Goal: Task Accomplishment & Management: Manage account settings

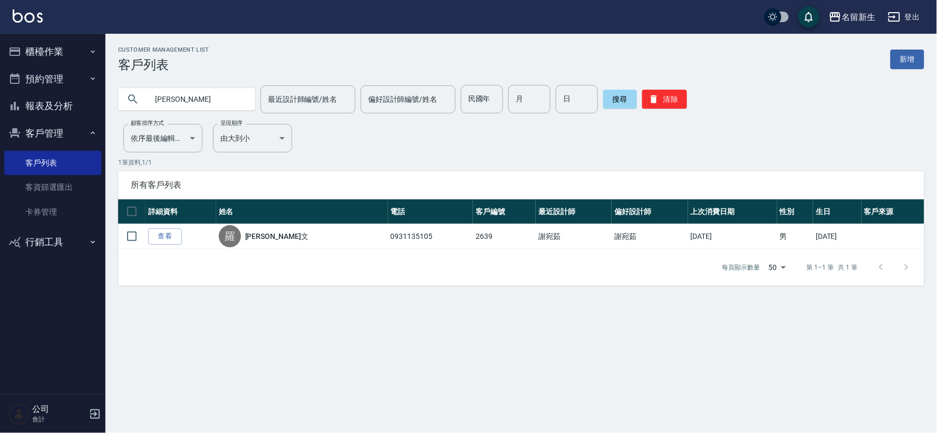
click at [64, 58] on button "櫃檯作業" at bounding box center [52, 51] width 97 height 27
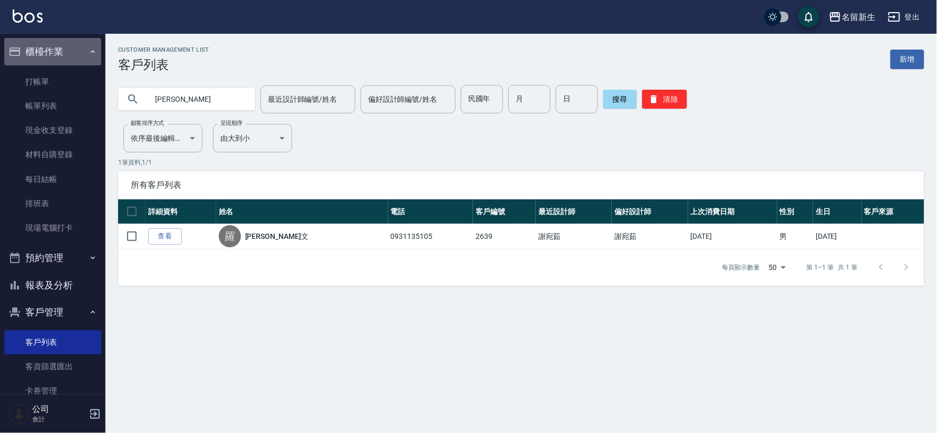
click at [64, 57] on button "櫃檯作業" at bounding box center [52, 51] width 97 height 27
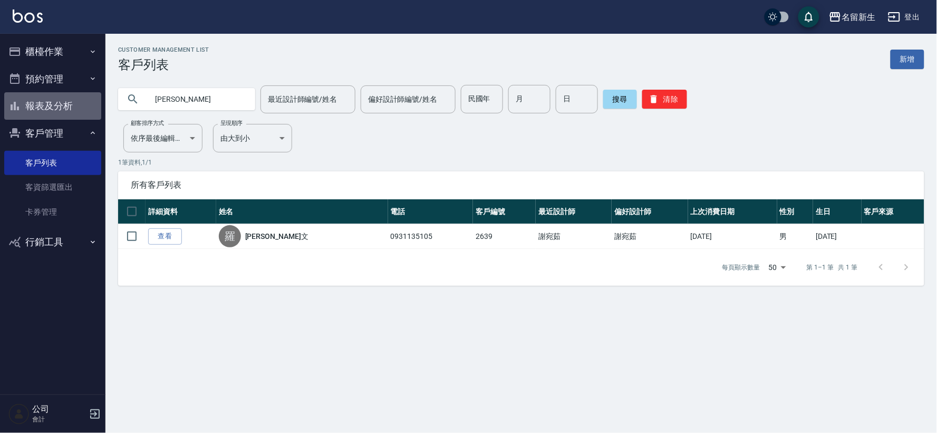
click at [62, 103] on button "報表及分析" at bounding box center [52, 105] width 97 height 27
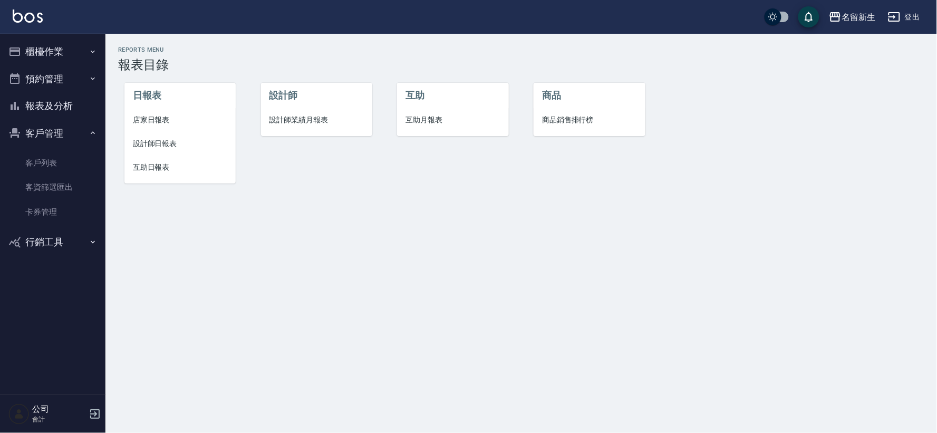
click at [428, 113] on li "互助月報表" at bounding box center [452, 120] width 111 height 24
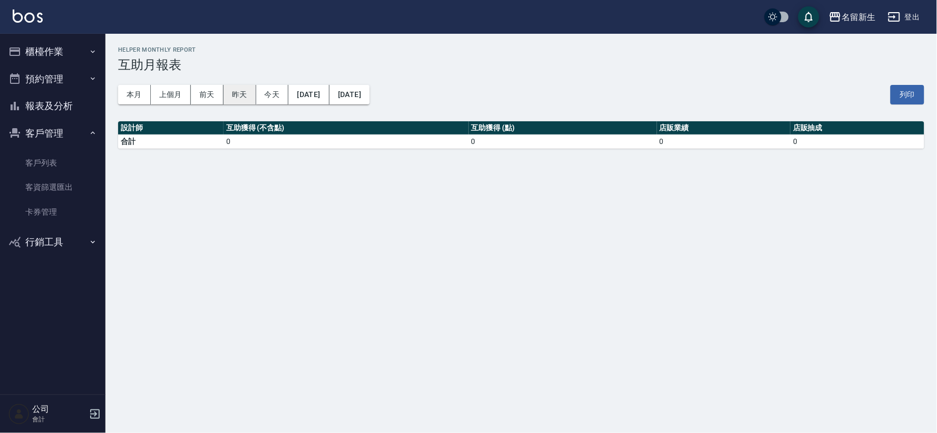
click at [246, 95] on button "昨天" at bounding box center [240, 95] width 33 height 20
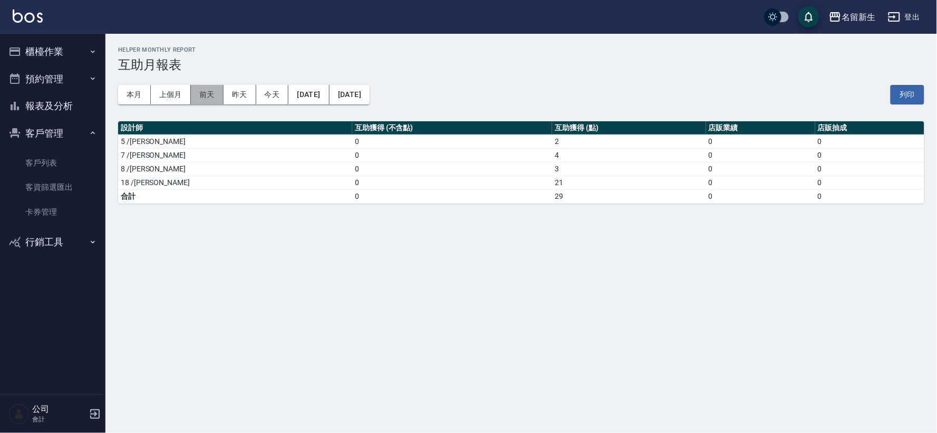
click at [207, 92] on button "前天" at bounding box center [207, 95] width 33 height 20
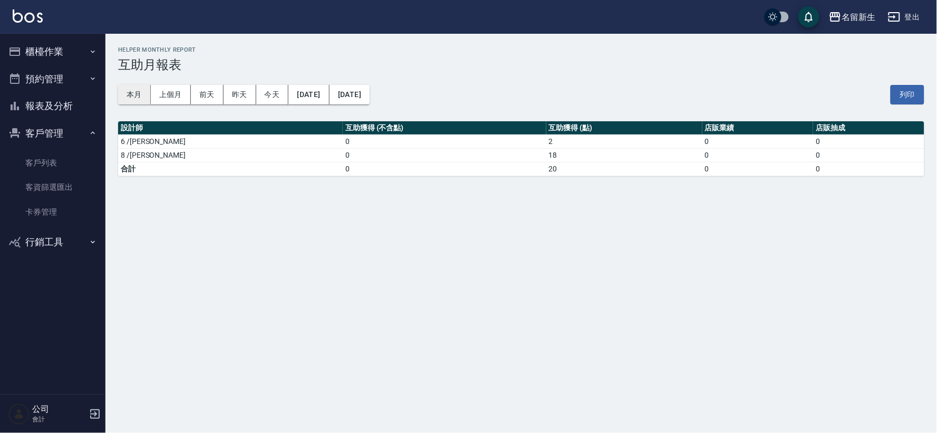
click at [132, 99] on button "本月" at bounding box center [134, 95] width 33 height 20
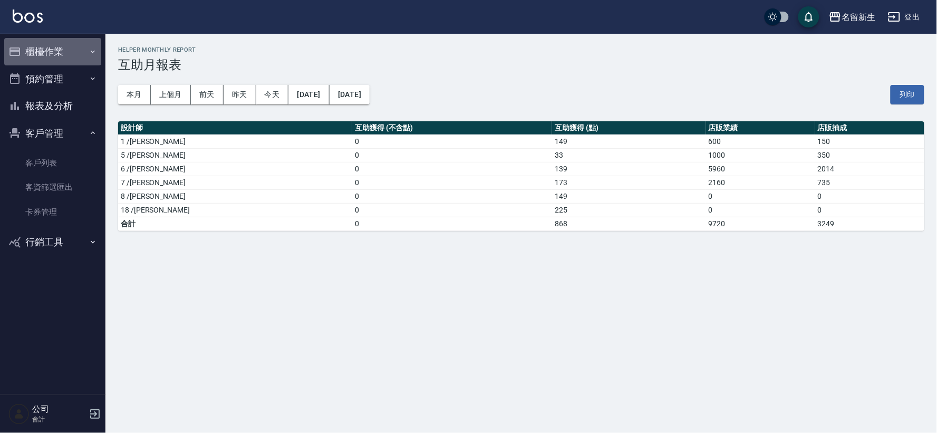
click at [47, 57] on button "櫃檯作業" at bounding box center [52, 51] width 97 height 27
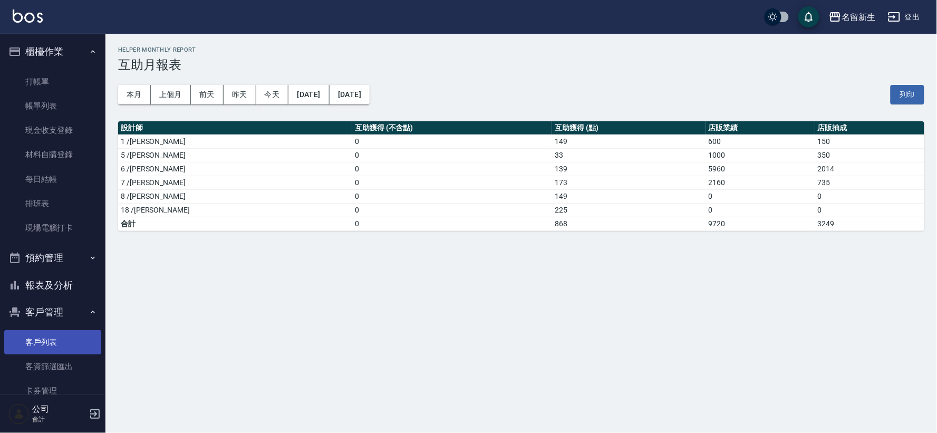
click at [17, 344] on link "客戶列表" at bounding box center [52, 342] width 97 height 24
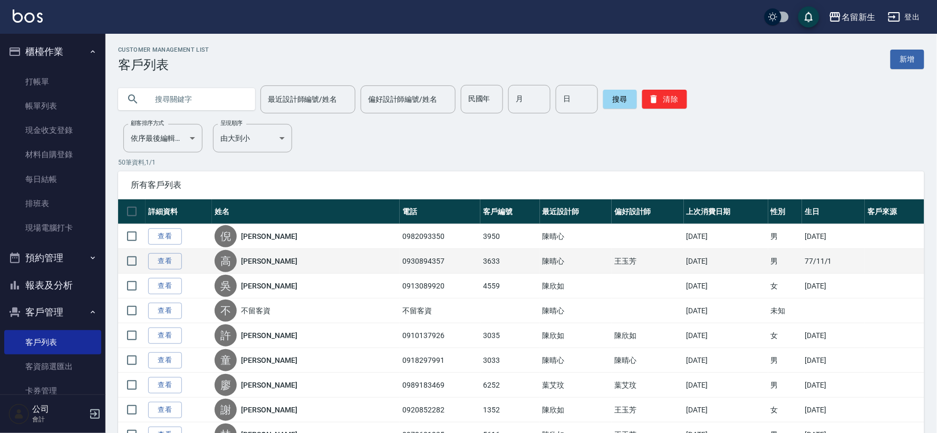
click at [185, 96] on input "text" at bounding box center [197, 99] width 99 height 28
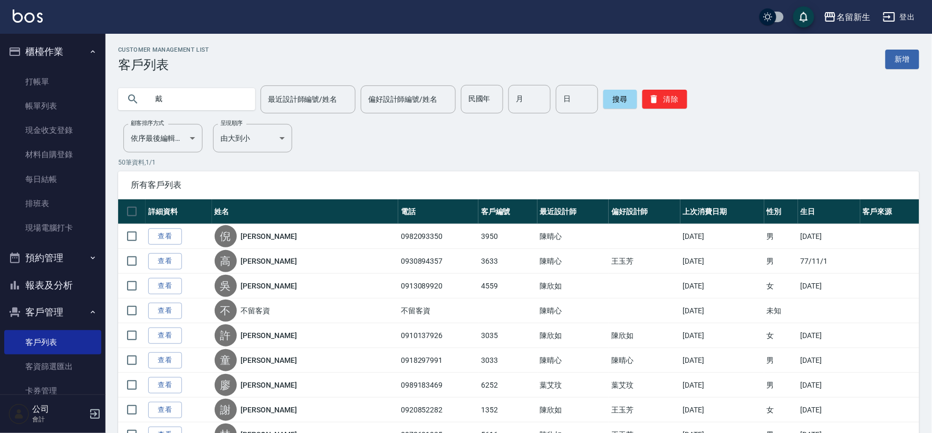
type input "戴"
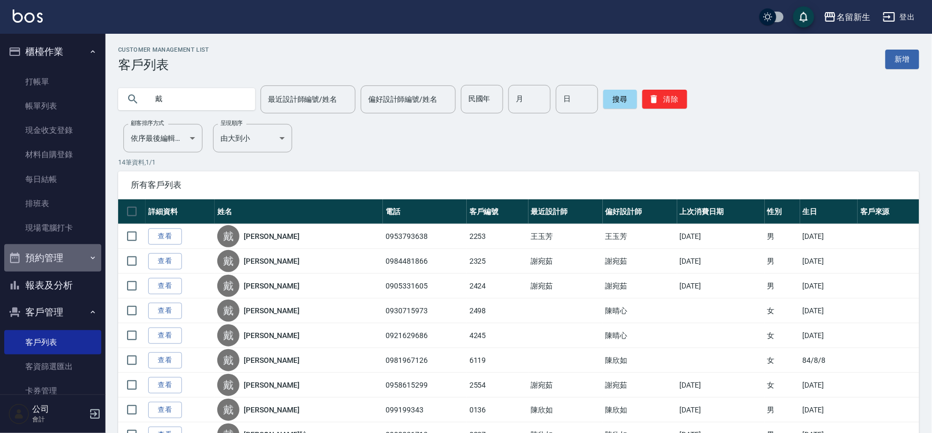
click at [54, 253] on button "預約管理" at bounding box center [52, 257] width 97 height 27
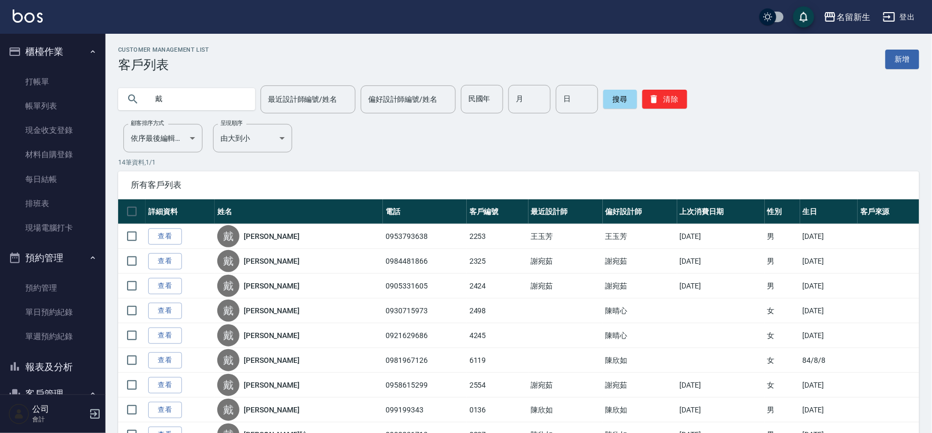
click at [54, 253] on button "預約管理" at bounding box center [52, 257] width 97 height 27
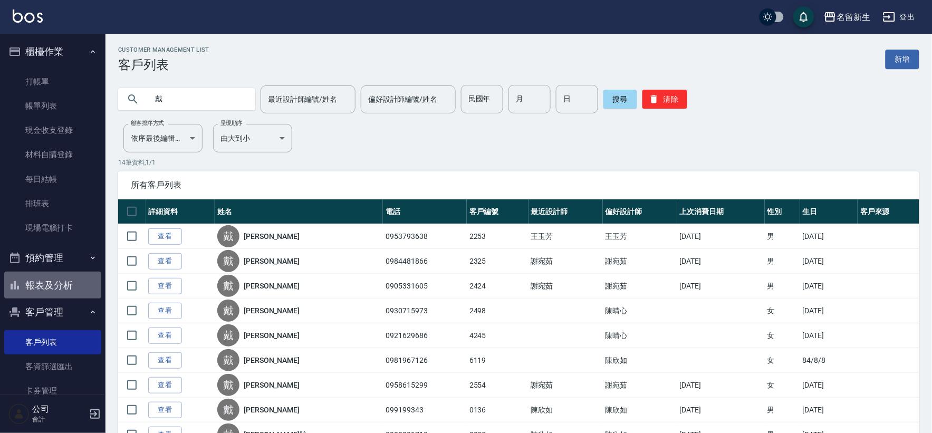
click at [56, 272] on button "報表及分析" at bounding box center [52, 285] width 97 height 27
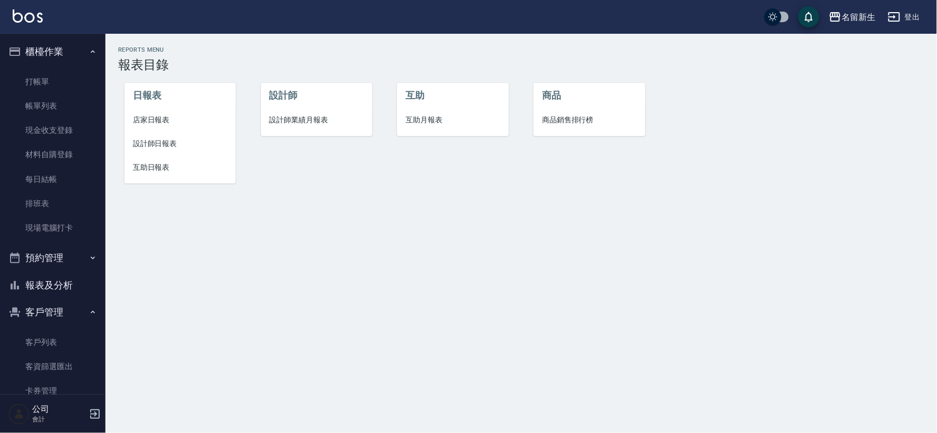
click at [154, 168] on span "互助日報表" at bounding box center [180, 167] width 94 height 11
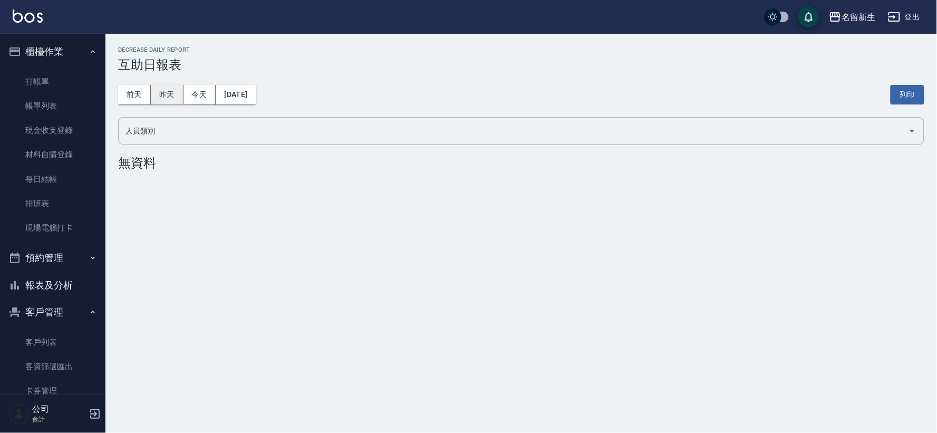
click at [174, 102] on button "昨天" at bounding box center [167, 95] width 33 height 20
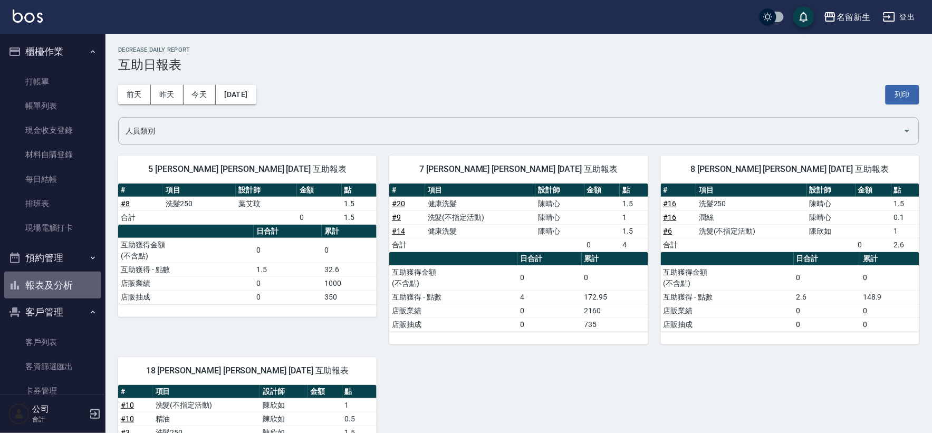
click at [78, 277] on button "報表及分析" at bounding box center [52, 285] width 97 height 27
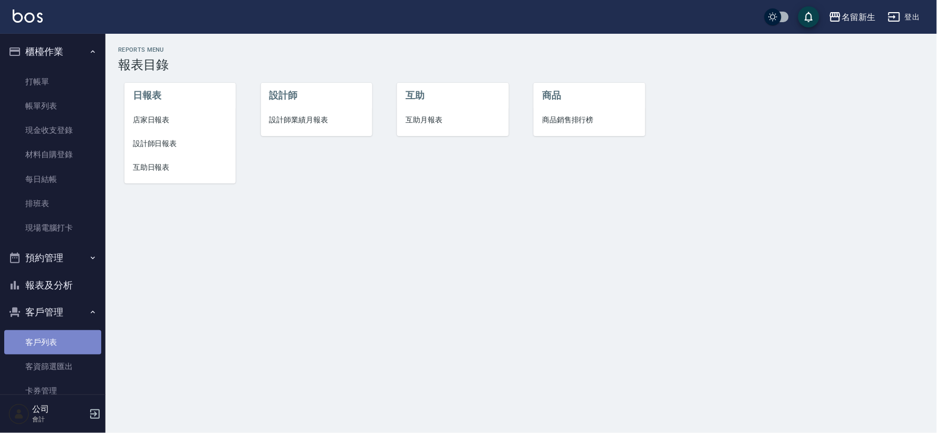
click at [76, 335] on link "客戶列表" at bounding box center [52, 342] width 97 height 24
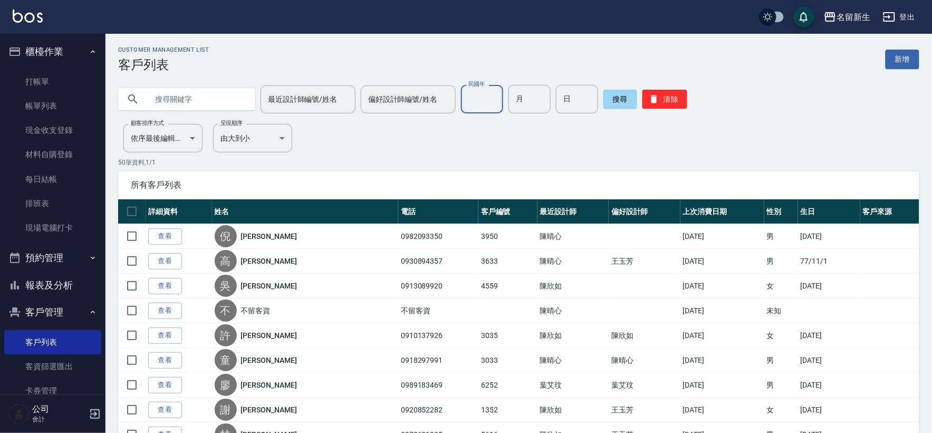
click at [472, 107] on input "民國年" at bounding box center [482, 99] width 42 height 28
type input "89"
type input "11"
type input "08"
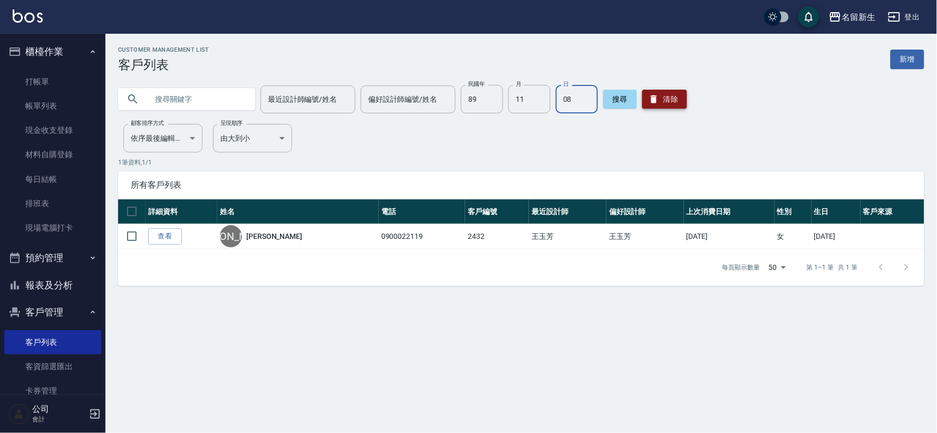
click at [679, 94] on button "清除" at bounding box center [664, 99] width 45 height 19
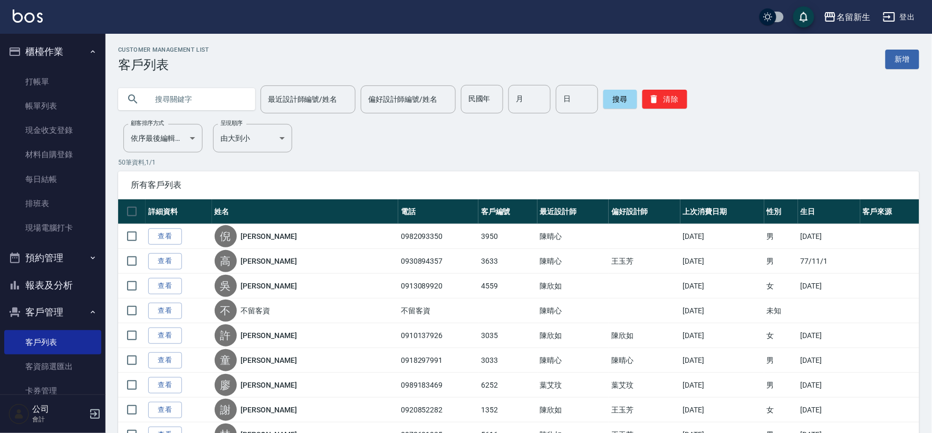
click at [59, 289] on button "報表及分析" at bounding box center [52, 285] width 97 height 27
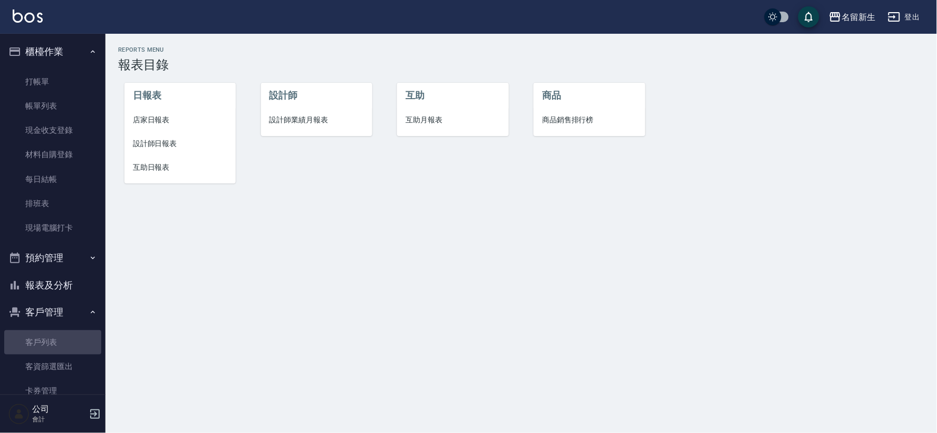
drag, startPoint x: 74, startPoint y: 342, endPoint x: 90, endPoint y: 323, distance: 24.0
click at [74, 341] on link "客戶列表" at bounding box center [52, 342] width 97 height 24
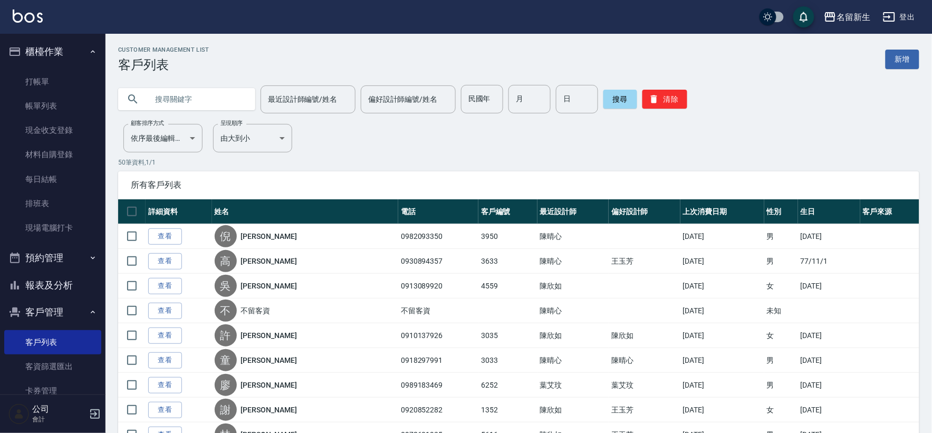
click at [210, 106] on input "text" at bounding box center [197, 99] width 99 height 28
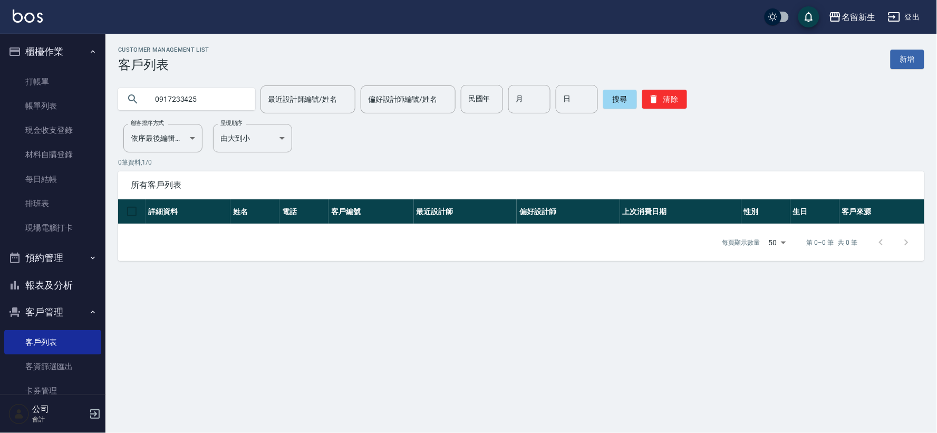
drag, startPoint x: 220, startPoint y: 95, endPoint x: 0, endPoint y: 123, distance: 222.2
click at [0, 123] on div "名留新生 登出 櫃檯作業 打帳單 帳單列表 現金收支登錄 材料自購登錄 每日結帳 排班表 現場電腦打卡 預約管理 預約管理 單日預約紀錄 單週預約紀錄 報表及…" at bounding box center [468, 216] width 937 height 433
type input "0917233455"
drag, startPoint x: 209, startPoint y: 91, endPoint x: 49, endPoint y: 88, distance: 159.8
click at [44, 96] on div "名留新生 登出 櫃檯作業 打帳單 帳單列表 現金收支登錄 材料自購登錄 每日結帳 排班表 現場電腦打卡 預約管理 預約管理 單日預約紀錄 單週預約紀錄 報表及…" at bounding box center [468, 216] width 937 height 433
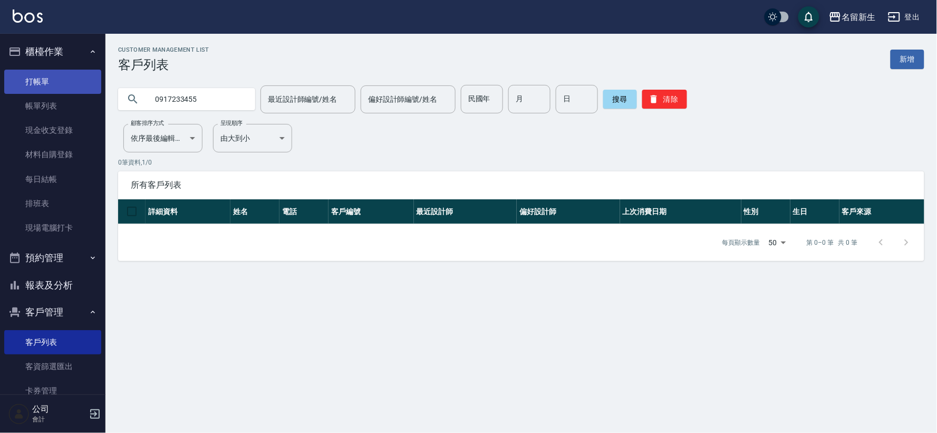
type input "0917233455"
click at [657, 107] on button "清除" at bounding box center [664, 99] width 45 height 19
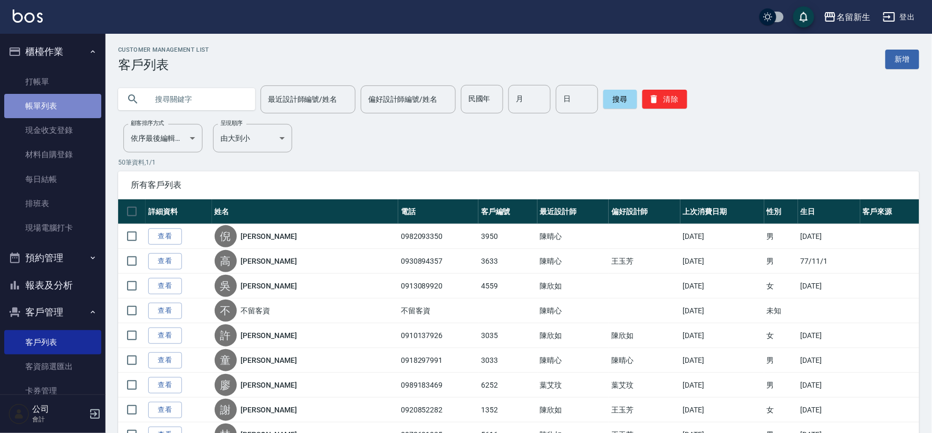
click at [53, 103] on link "帳單列表" at bounding box center [52, 106] width 97 height 24
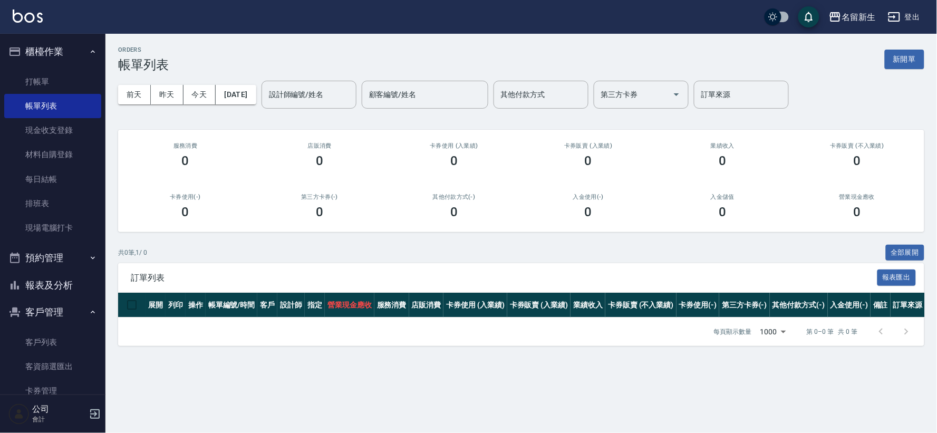
click at [173, 83] on div "[DATE] [DATE] [DATE] [DATE] 設計師編號/姓名 設計師編號/姓名 顧客編號/姓名 顧客編號/姓名 其他付款方式 其他付款方式 第三方…" at bounding box center [521, 94] width 806 height 45
click at [173, 85] on button "昨天" at bounding box center [167, 95] width 33 height 20
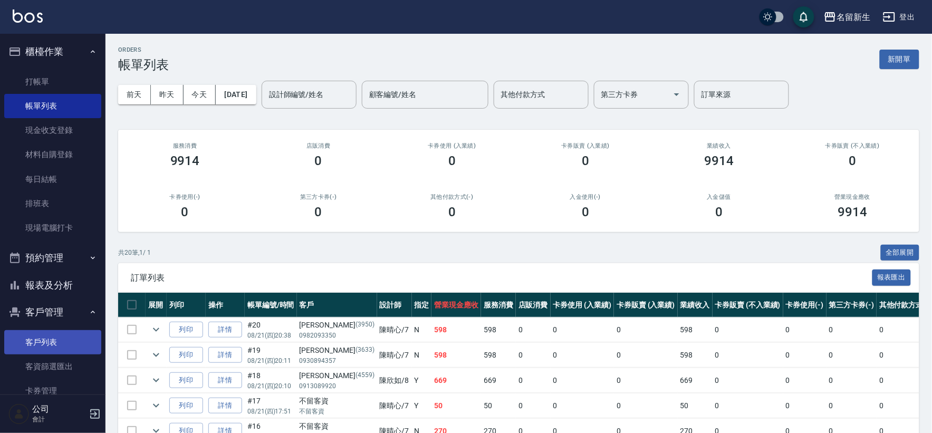
drag, startPoint x: 51, startPoint y: 331, endPoint x: 59, endPoint y: 340, distance: 11.6
click at [50, 331] on link "客戶列表" at bounding box center [52, 342] width 97 height 24
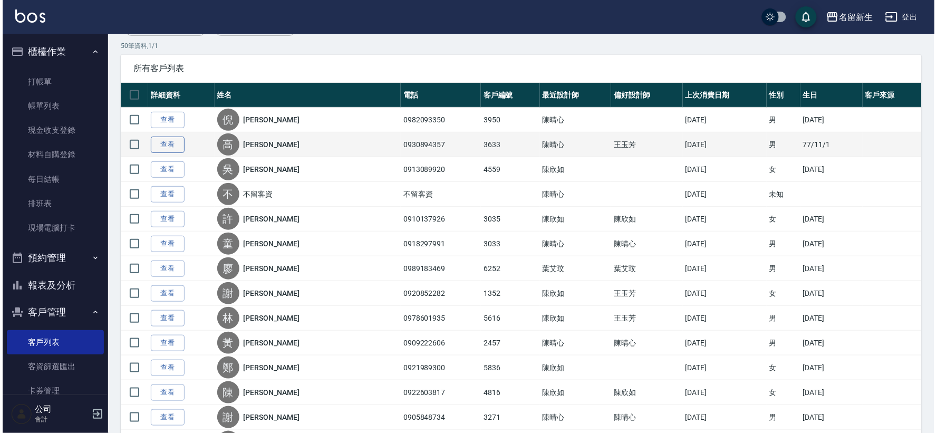
scroll to position [117, 0]
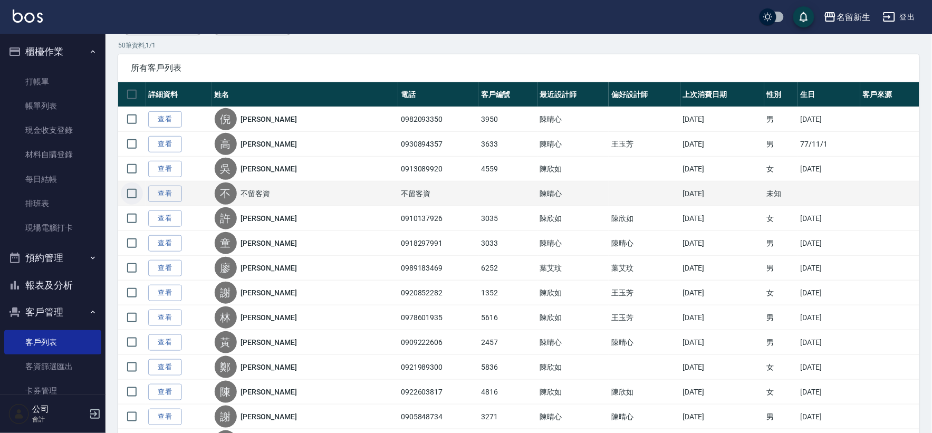
click at [125, 192] on input "checkbox" at bounding box center [132, 193] width 22 height 22
checkbox input "true"
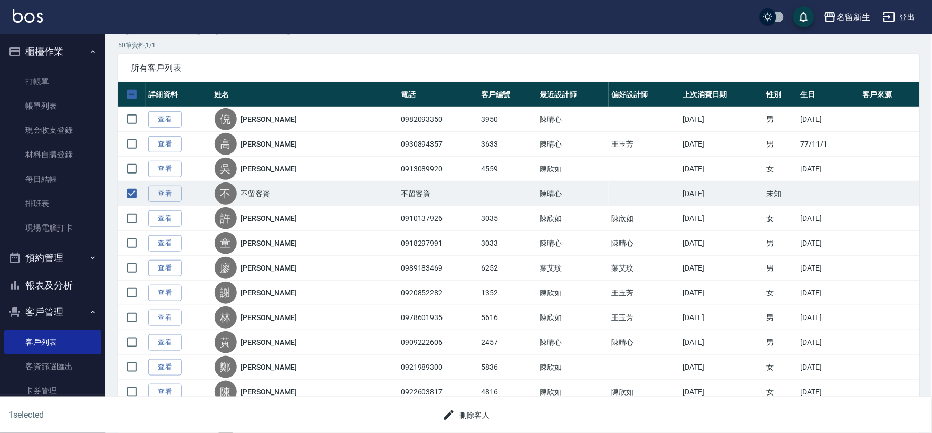
click at [487, 414] on button "刪除客人" at bounding box center [466, 415] width 56 height 20
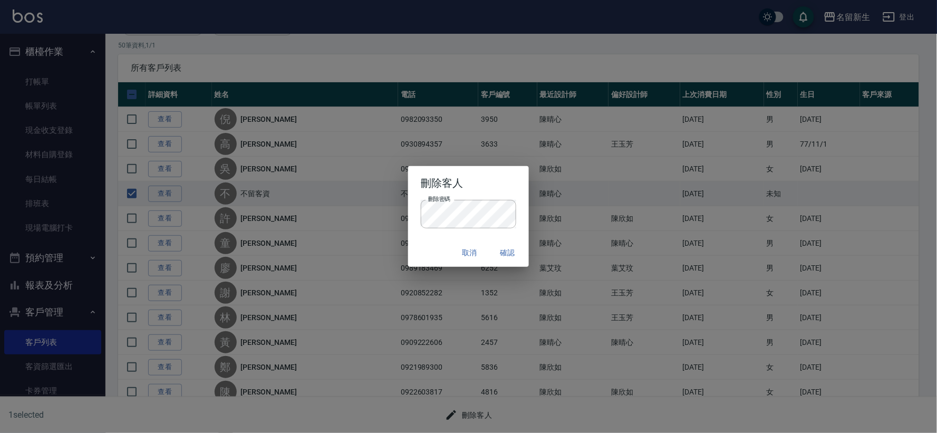
click at [528, 265] on div "取消 確認" at bounding box center [468, 253] width 120 height 28
click at [522, 254] on button "確認" at bounding box center [508, 253] width 34 height 20
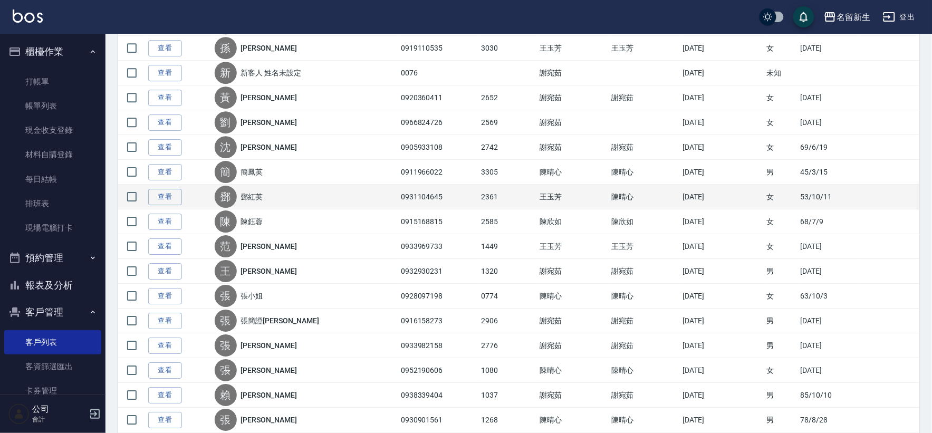
scroll to position [878, 0]
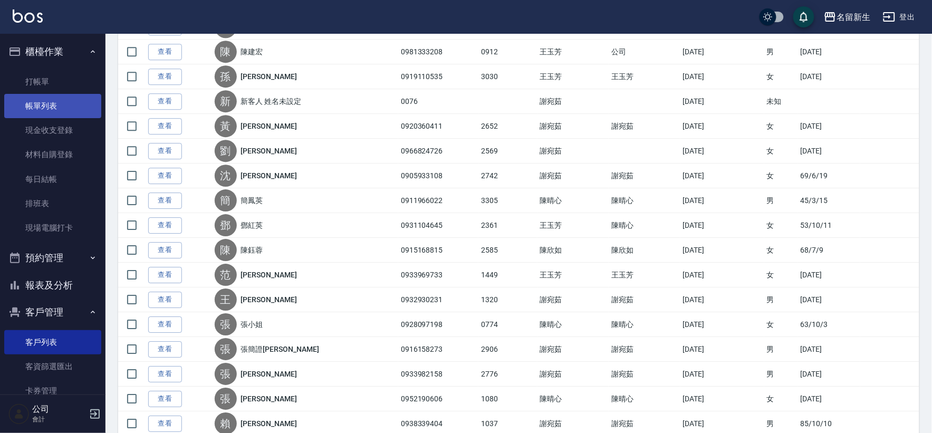
click at [62, 107] on link "帳單列表" at bounding box center [52, 106] width 97 height 24
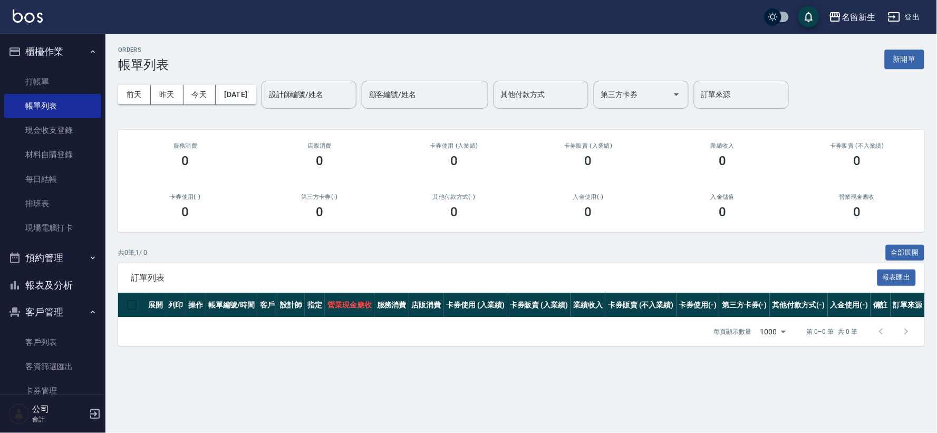
click at [23, 245] on ul "客戶列表 客資篩選匯出 卡券管理" at bounding box center [52, 154] width 97 height 179
click at [64, 330] on link "客戶列表" at bounding box center [52, 342] width 97 height 24
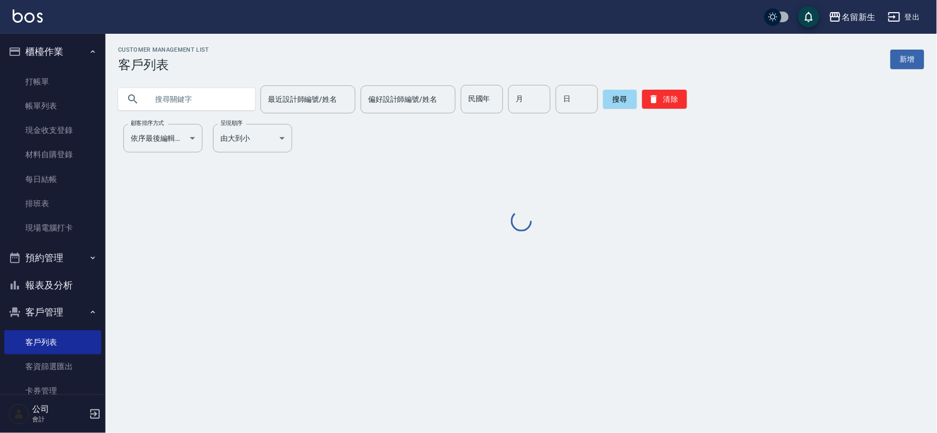
click at [143, 108] on div at bounding box center [186, 99] width 137 height 22
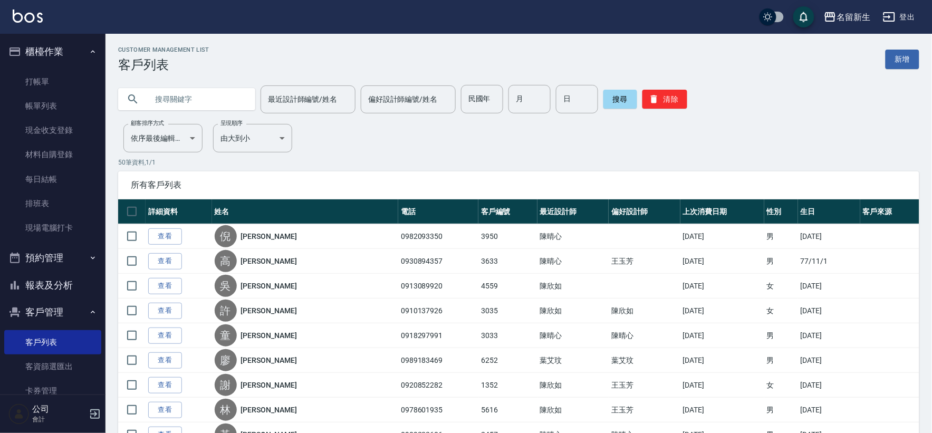
click at [160, 93] on input "text" at bounding box center [197, 99] width 99 height 28
type input "0076"
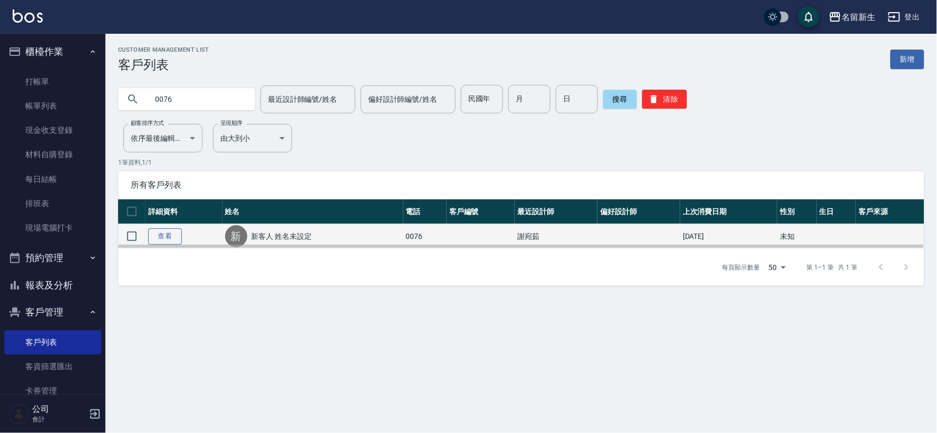
click at [157, 234] on link "查看" at bounding box center [165, 236] width 34 height 16
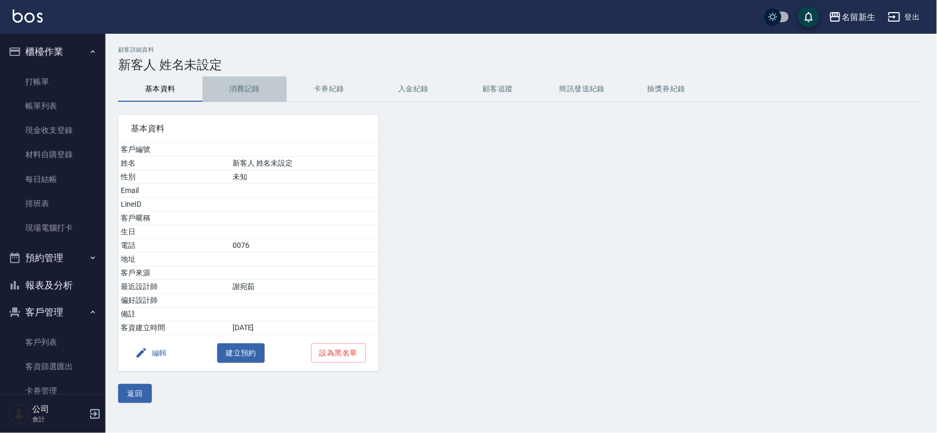
click at [236, 92] on button "消費記錄" at bounding box center [244, 88] width 84 height 25
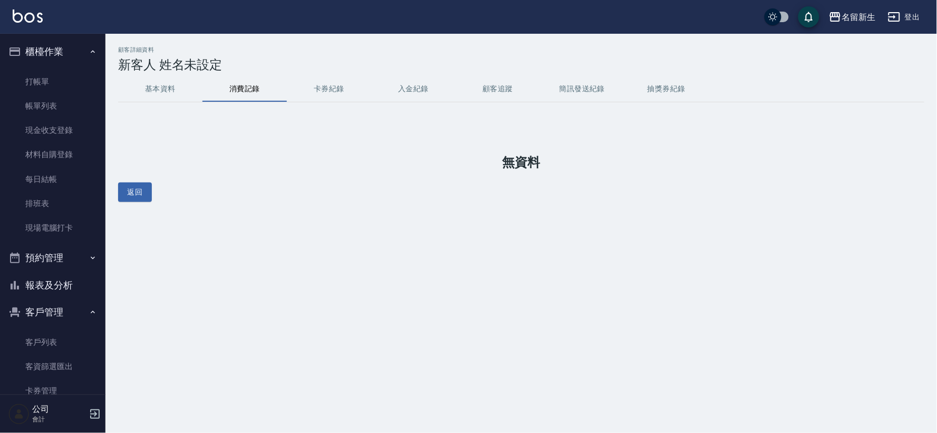
click at [179, 88] on button "基本資料" at bounding box center [160, 88] width 84 height 25
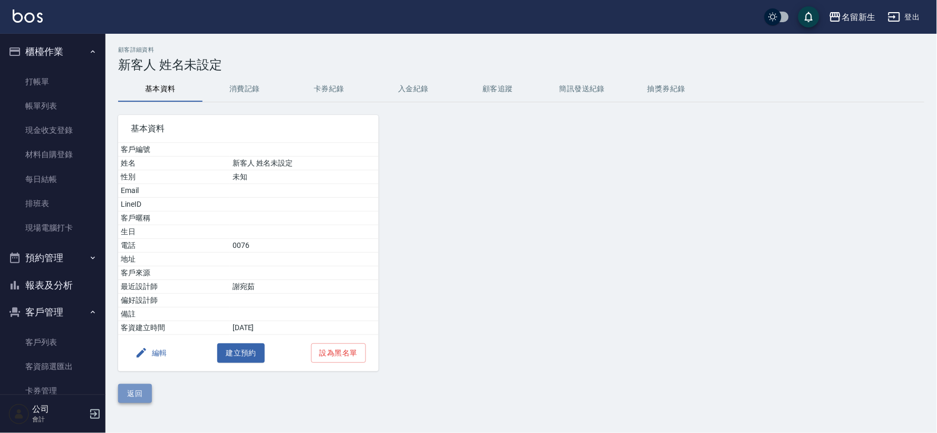
click at [149, 394] on button "返回" at bounding box center [135, 394] width 34 height 20
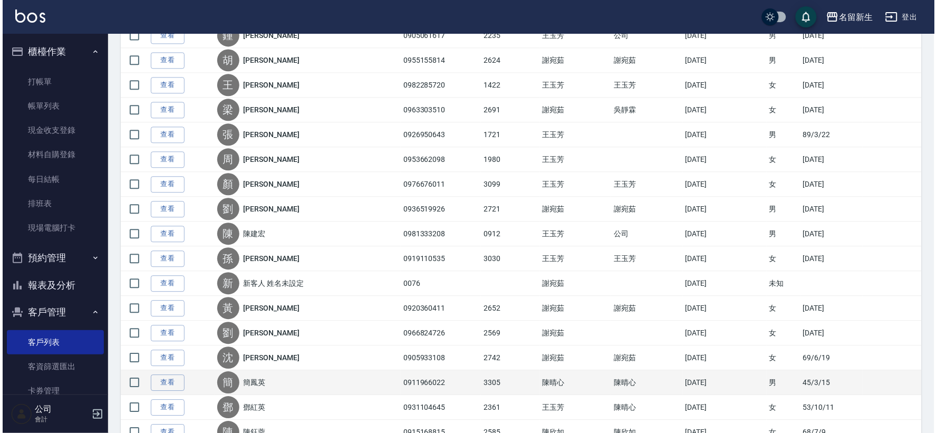
scroll to position [820, 0]
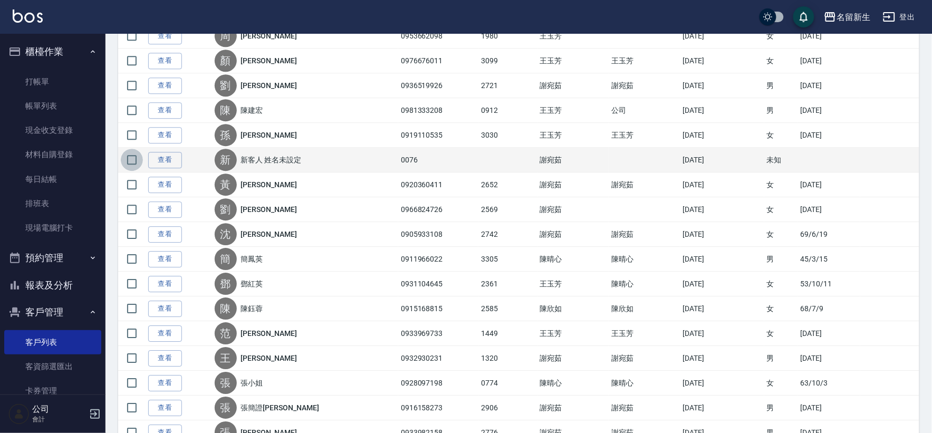
click at [132, 167] on input "checkbox" at bounding box center [132, 160] width 22 height 22
checkbox input "true"
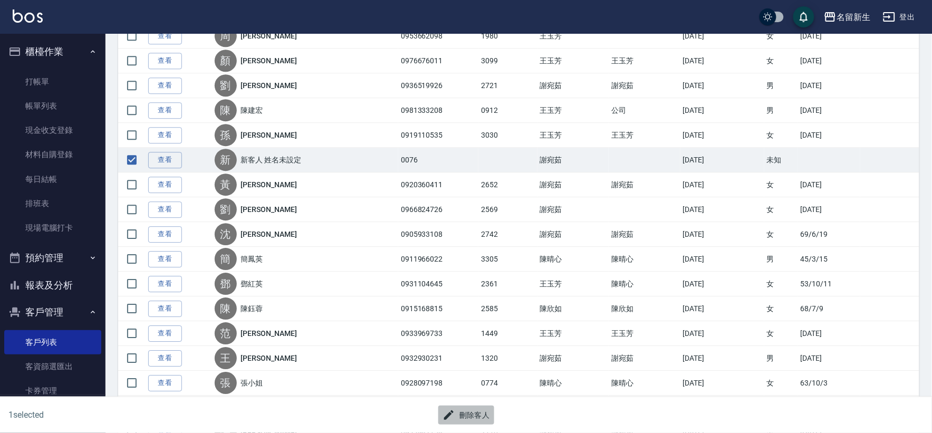
click at [473, 415] on button "刪除客人" at bounding box center [466, 415] width 56 height 20
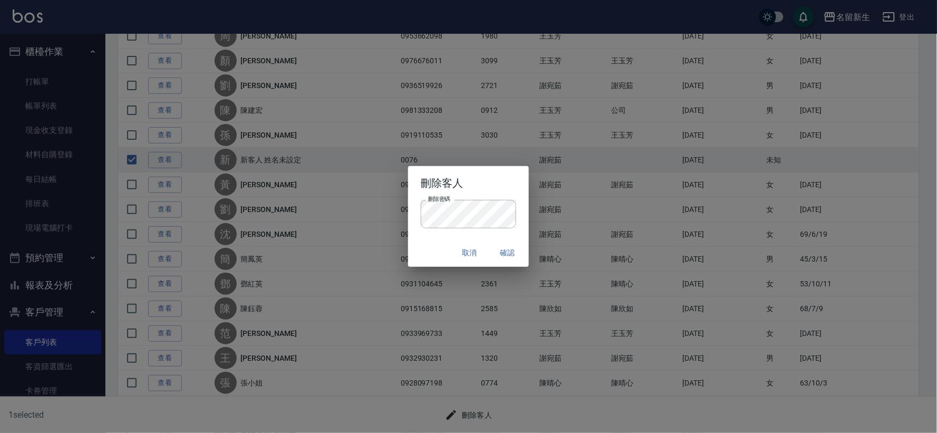
click at [510, 250] on button "確認" at bounding box center [508, 253] width 34 height 20
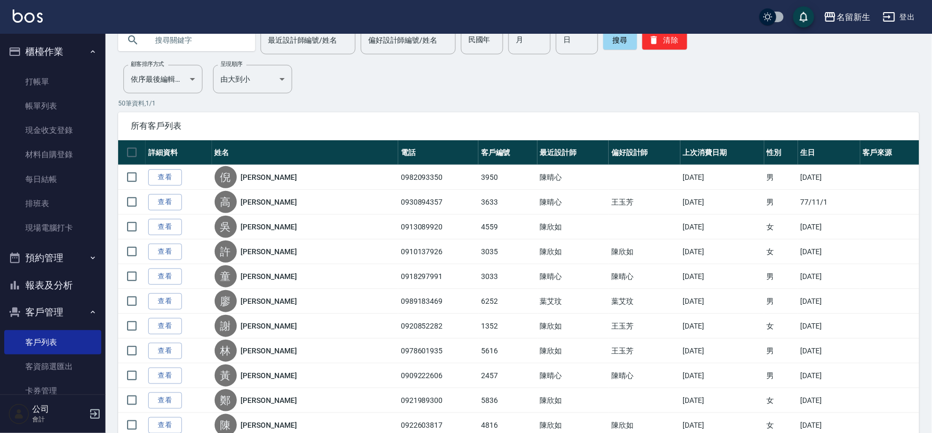
scroll to position [0, 0]
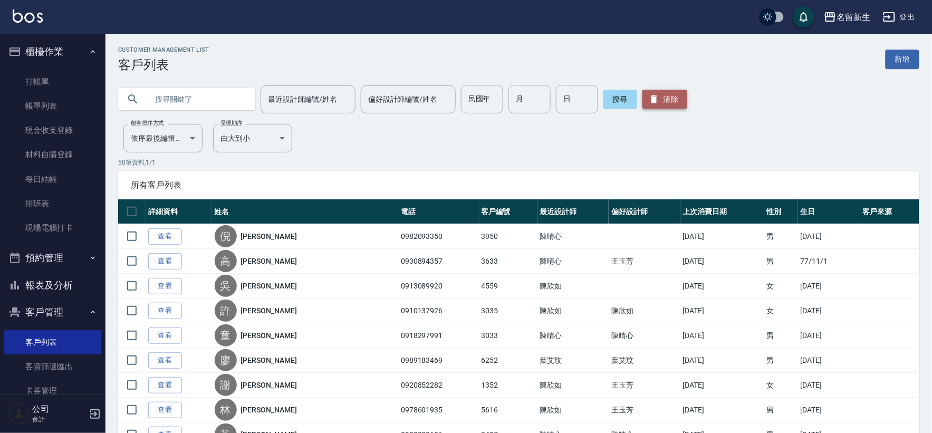
click at [670, 98] on button "清除" at bounding box center [664, 99] width 45 height 19
click at [46, 156] on link "材料自購登錄" at bounding box center [52, 154] width 97 height 24
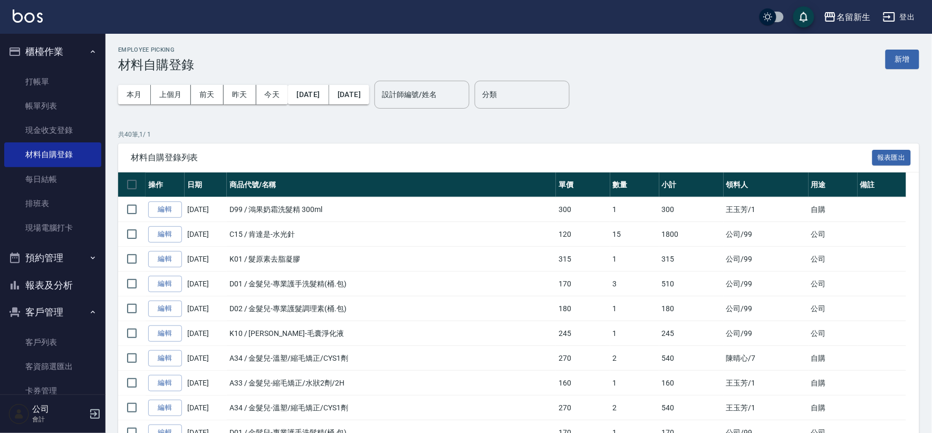
click at [890, 60] on button "新增" at bounding box center [902, 60] width 34 height 20
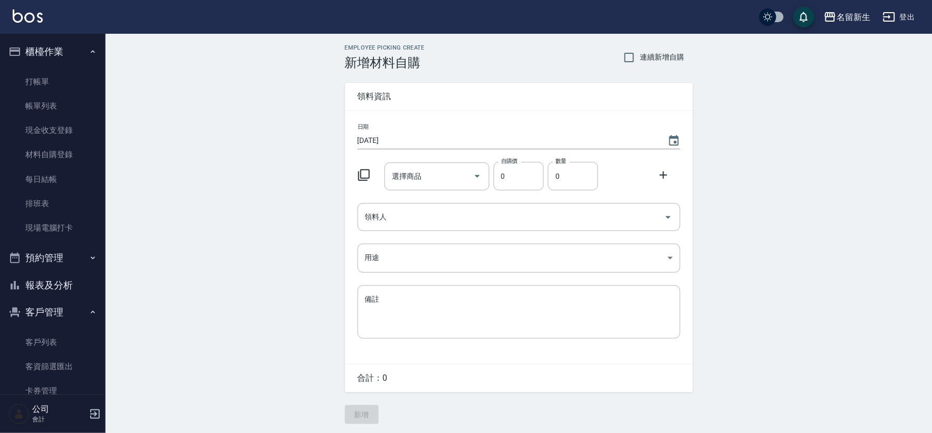
click at [362, 175] on icon at bounding box center [363, 175] width 13 height 13
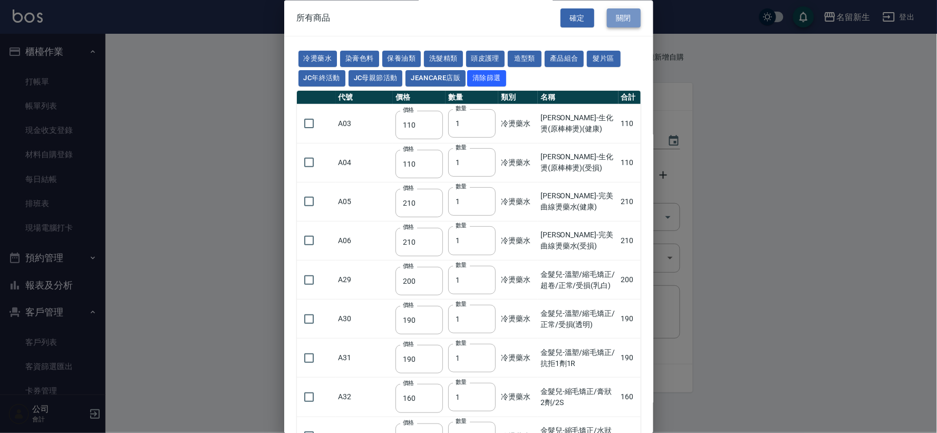
click at [610, 15] on button "關閉" at bounding box center [624, 18] width 34 height 20
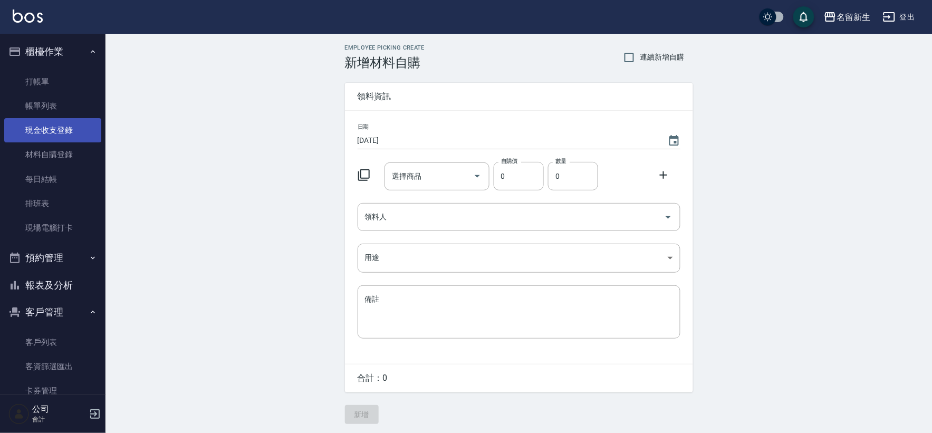
click at [71, 125] on link "現金收支登錄" at bounding box center [52, 130] width 97 height 24
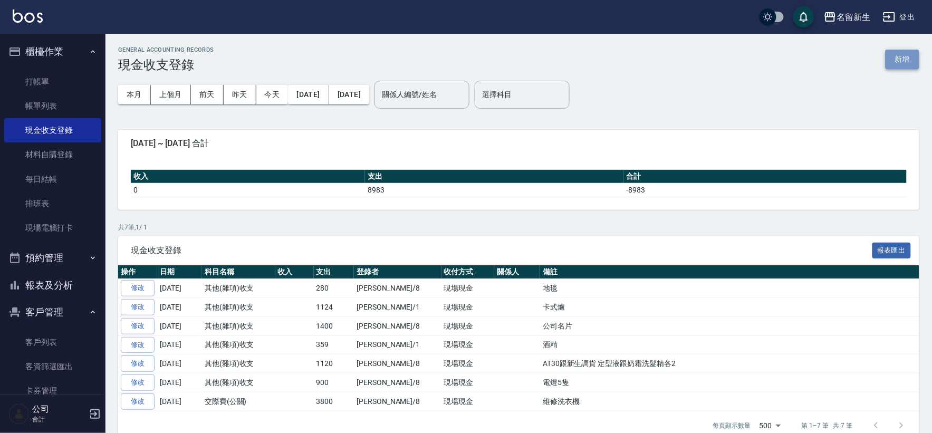
click at [898, 60] on button "新增" at bounding box center [902, 60] width 34 height 20
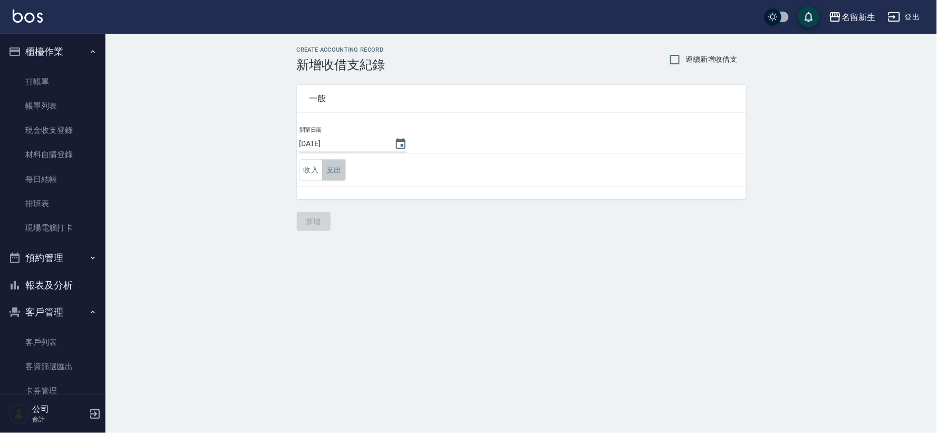
click at [344, 171] on button "支出" at bounding box center [334, 170] width 24 height 22
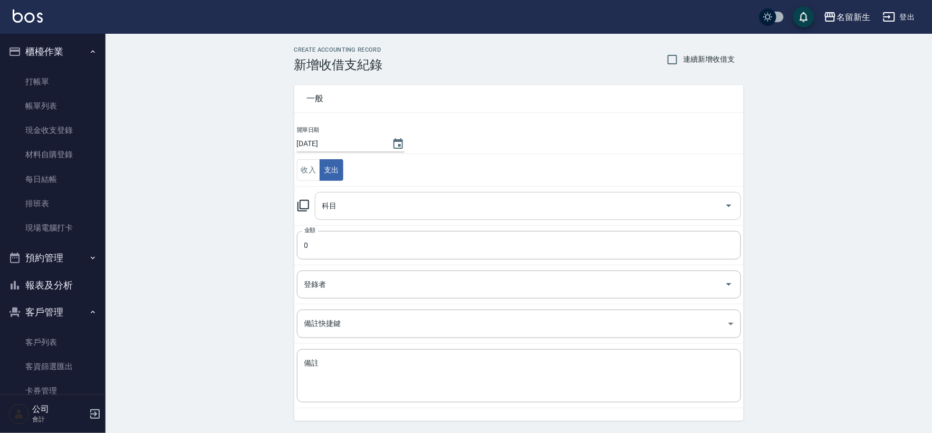
click at [396, 198] on input "科目" at bounding box center [520, 206] width 401 height 18
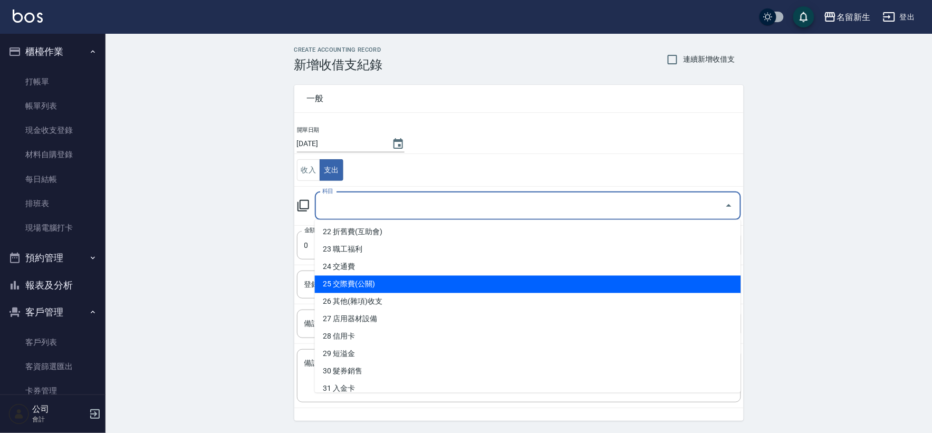
scroll to position [410, 0]
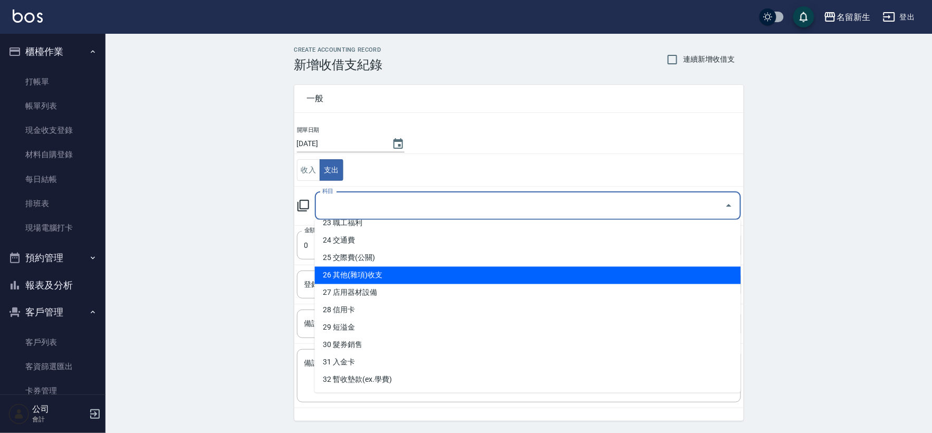
click at [410, 276] on li "26 其他(雜項)收支" at bounding box center [528, 275] width 426 height 17
type input "26 其他(雜項)收支"
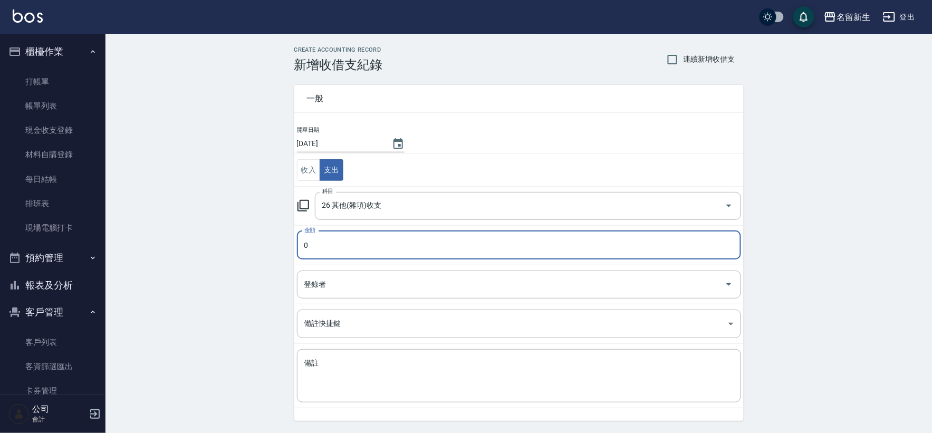
click at [333, 247] on input "0" at bounding box center [519, 245] width 444 height 28
click at [323, 275] on div "登錄者" at bounding box center [519, 284] width 444 height 28
type input "390"
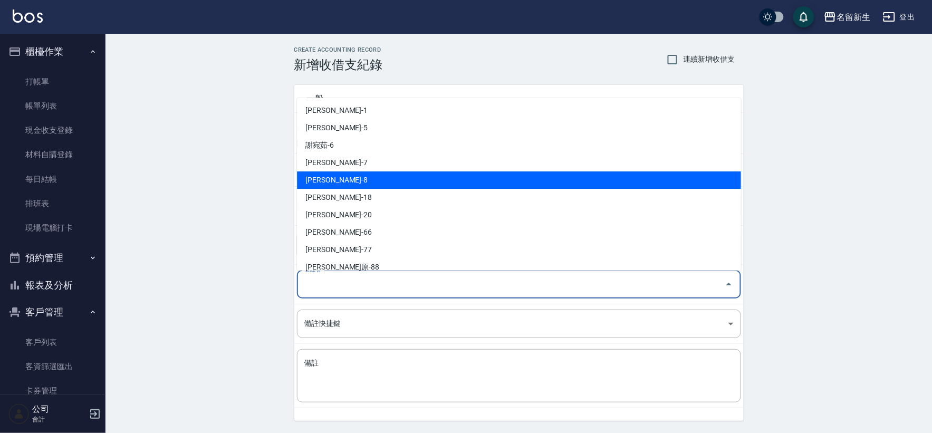
click at [370, 181] on li "[PERSON_NAME]-8" at bounding box center [519, 179] width 444 height 17
type input "[PERSON_NAME]-8"
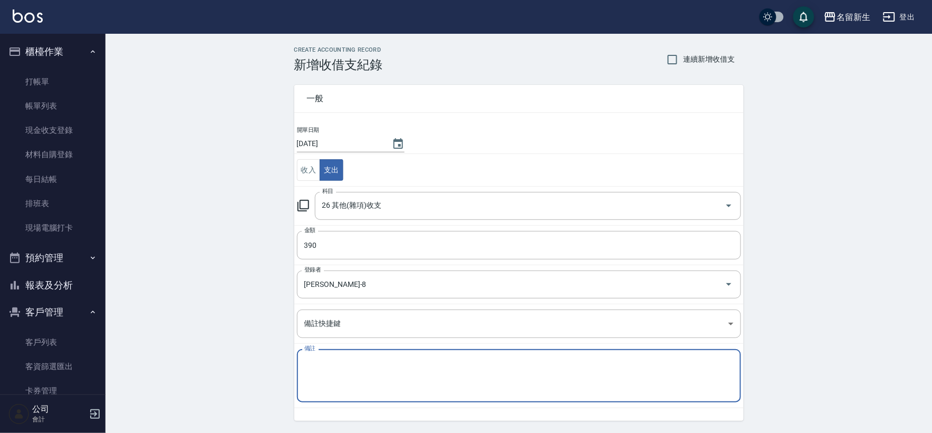
click at [361, 375] on textarea "備註" at bounding box center [518, 376] width 429 height 36
type textarea "調貨漂粉"
click at [308, 173] on button "收入" at bounding box center [309, 170] width 24 height 22
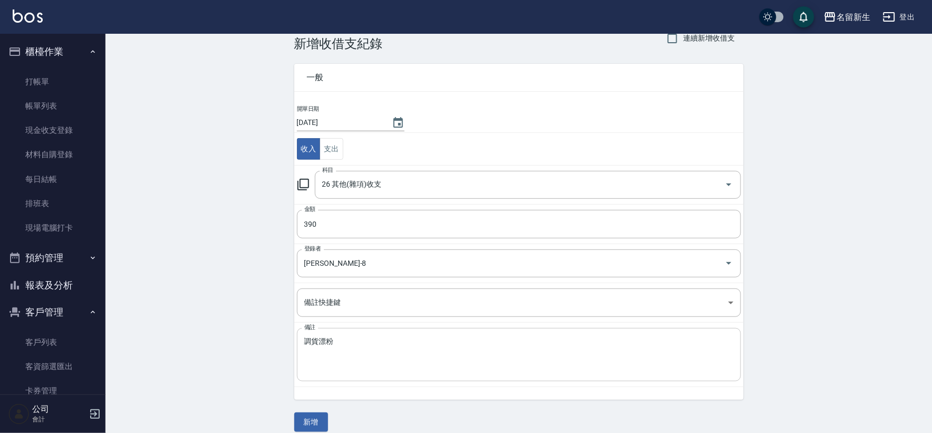
scroll to position [33, 0]
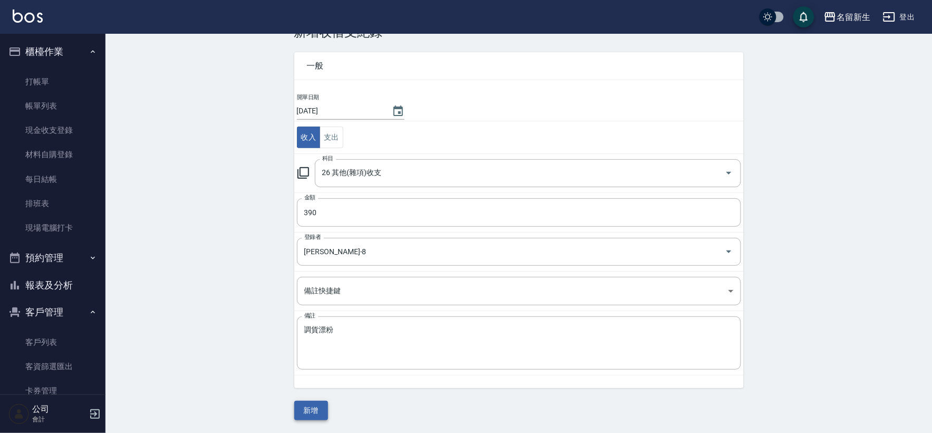
click at [318, 409] on button "新增" at bounding box center [311, 411] width 34 height 20
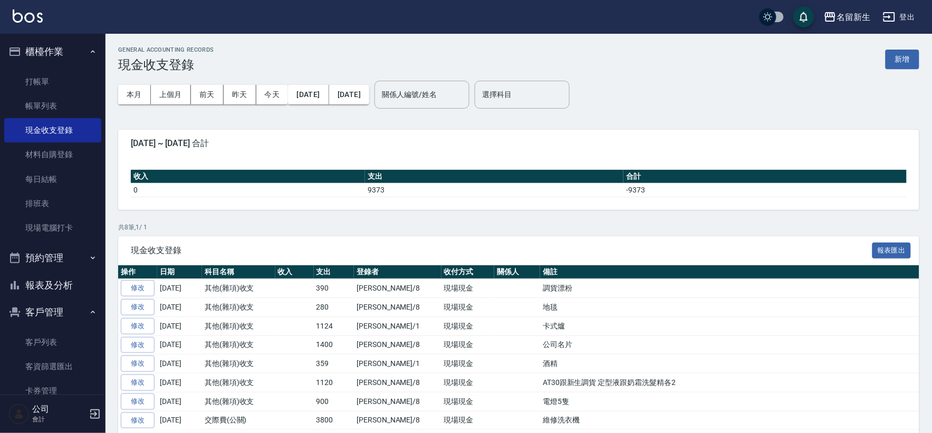
drag, startPoint x: 0, startPoint y: 40, endPoint x: 273, endPoint y: 212, distance: 323.3
click at [41, 50] on button "櫃檯作業" at bounding box center [52, 51] width 97 height 27
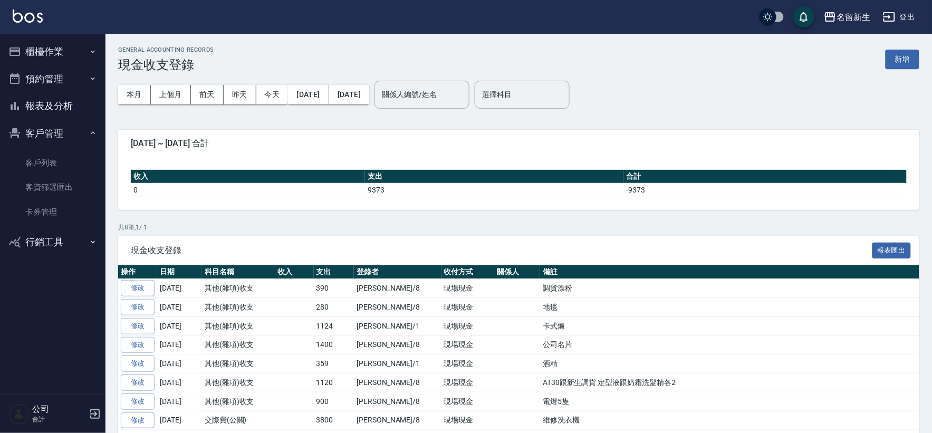
click at [41, 50] on button "櫃檯作業" at bounding box center [52, 51] width 97 height 27
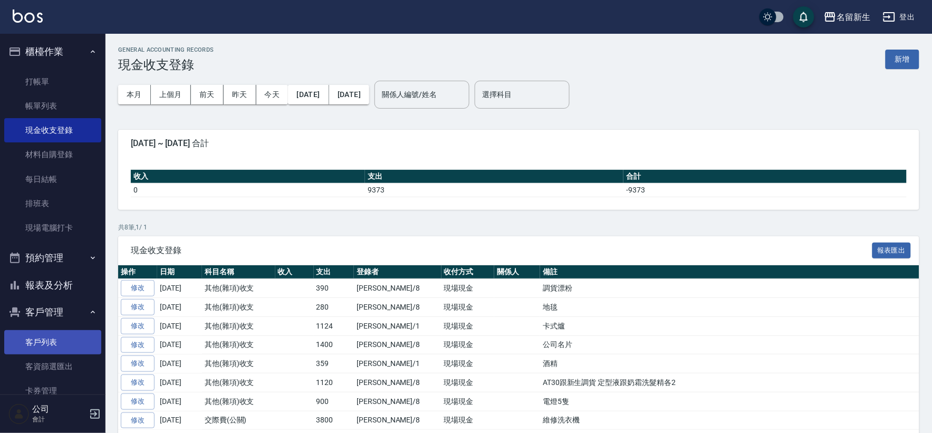
click at [34, 337] on link "客戶列表" at bounding box center [52, 342] width 97 height 24
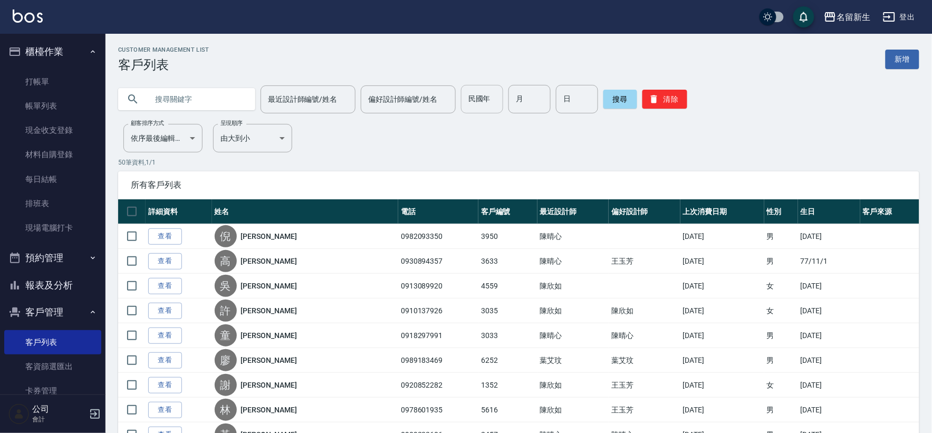
click at [489, 100] on input "民國年" at bounding box center [482, 99] width 42 height 28
type input "94"
type input "06"
type input "02"
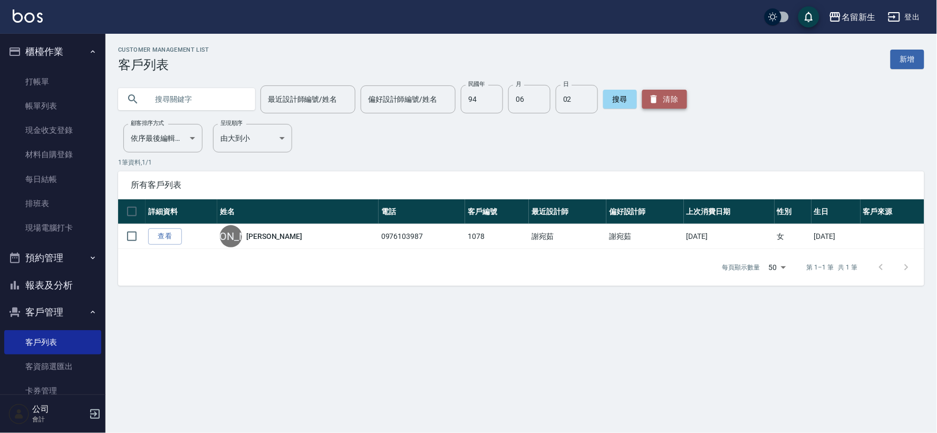
click at [657, 91] on button "清除" at bounding box center [664, 99] width 45 height 19
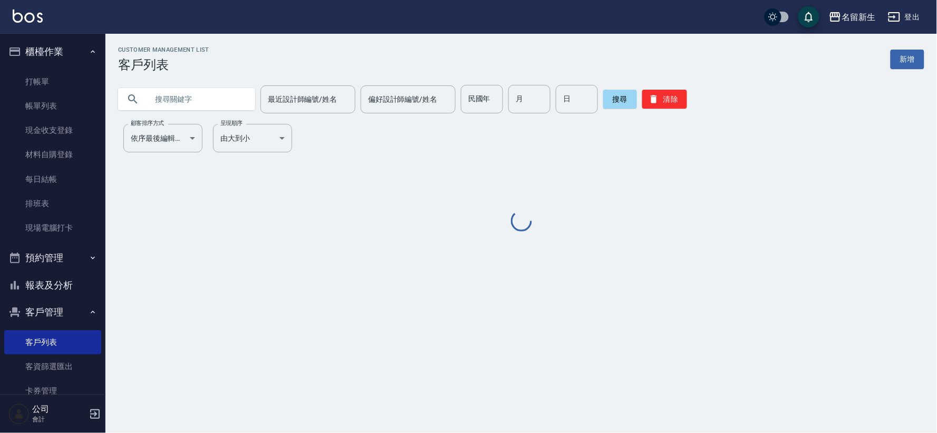
click at [228, 103] on input "text" at bounding box center [197, 99] width 99 height 28
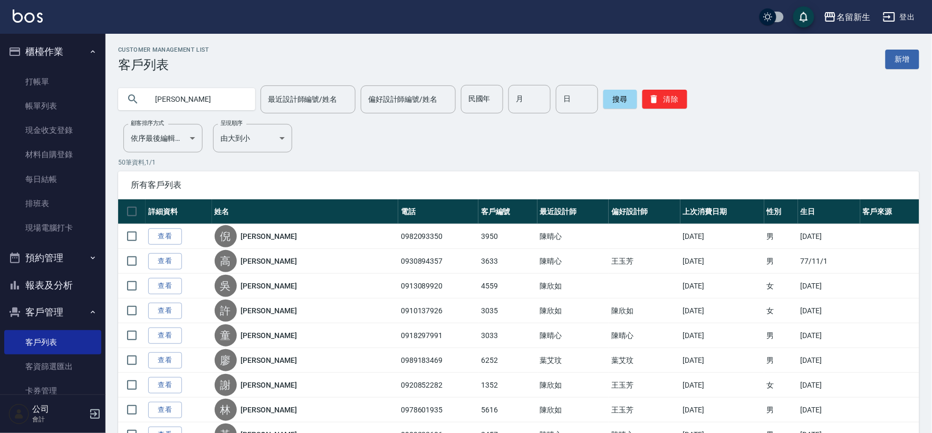
type input "[PERSON_NAME]"
